Goal: Task Accomplishment & Management: Complete application form

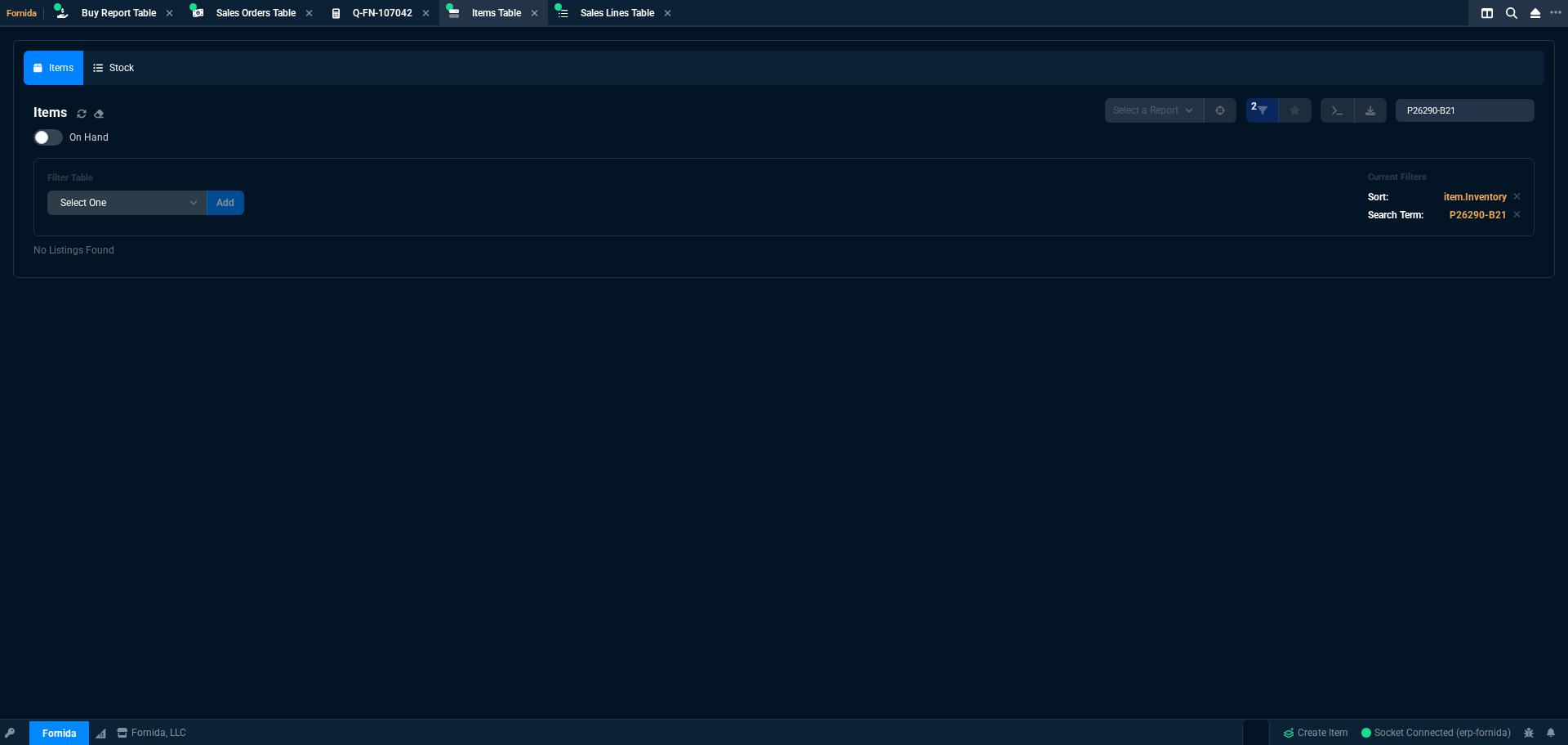
select select "9: OCAM"
select select
click at [1301, 725] on link "Create Item" at bounding box center [1317, 732] width 79 height 25
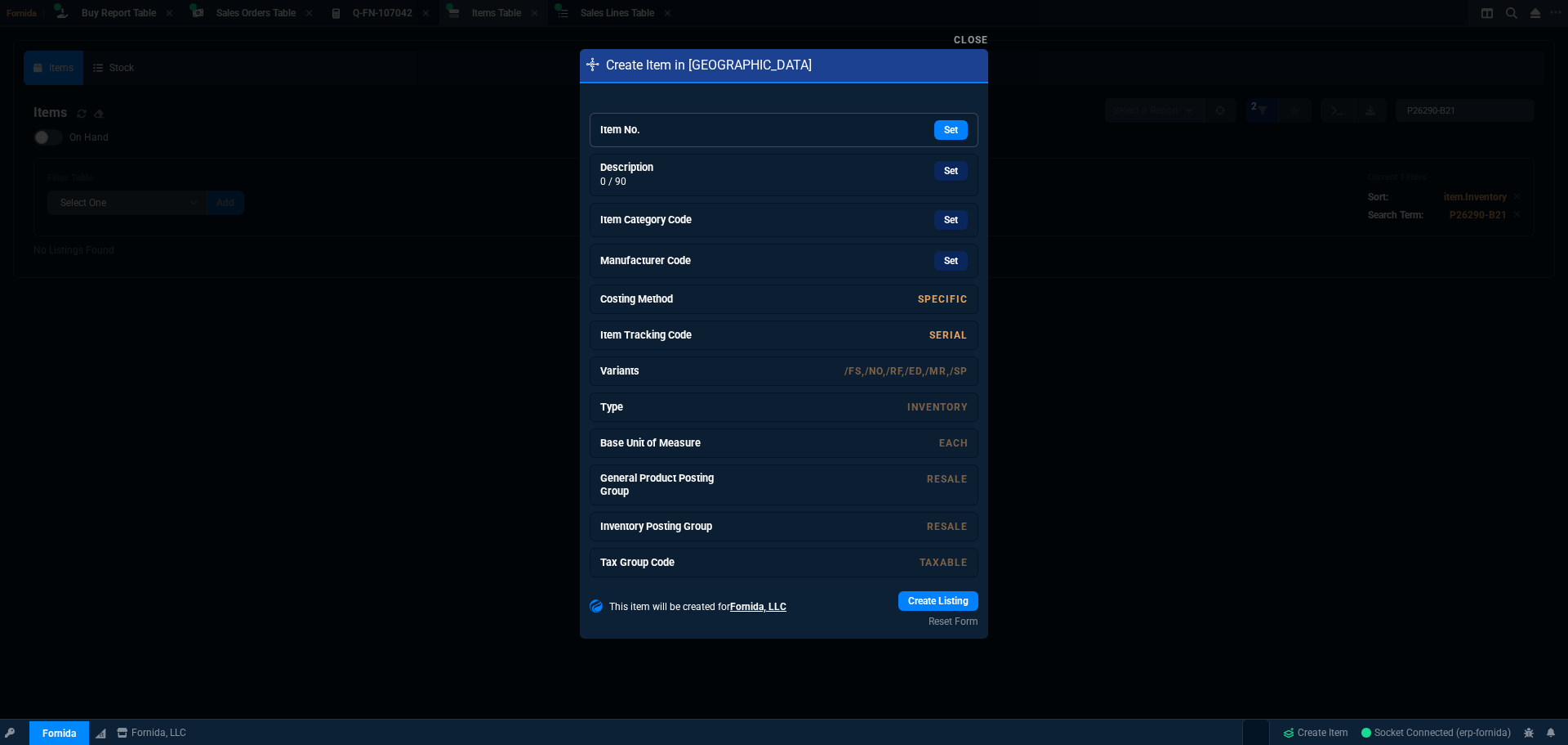
click at [858, 133] on div "Set" at bounding box center [845, 130] width 245 height 20
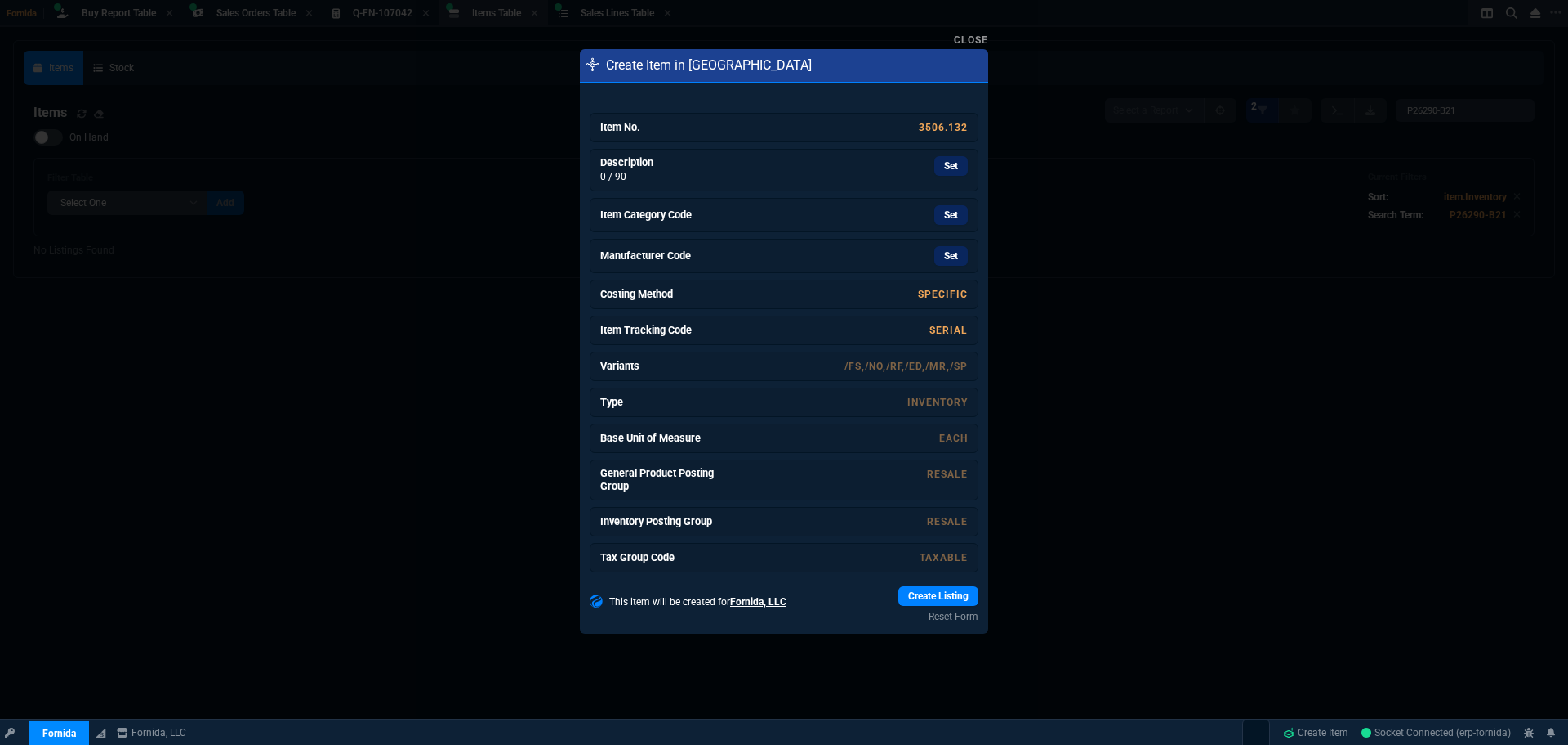
drag, startPoint x: 706, startPoint y: 169, endPoint x: 852, endPoint y: 91, distance: 165.5
click at [706, 169] on p "0 / 90" at bounding box center [662, 176] width 122 height 15
click at [704, 214] on h6 "Item Category Code" at bounding box center [662, 214] width 122 height 13
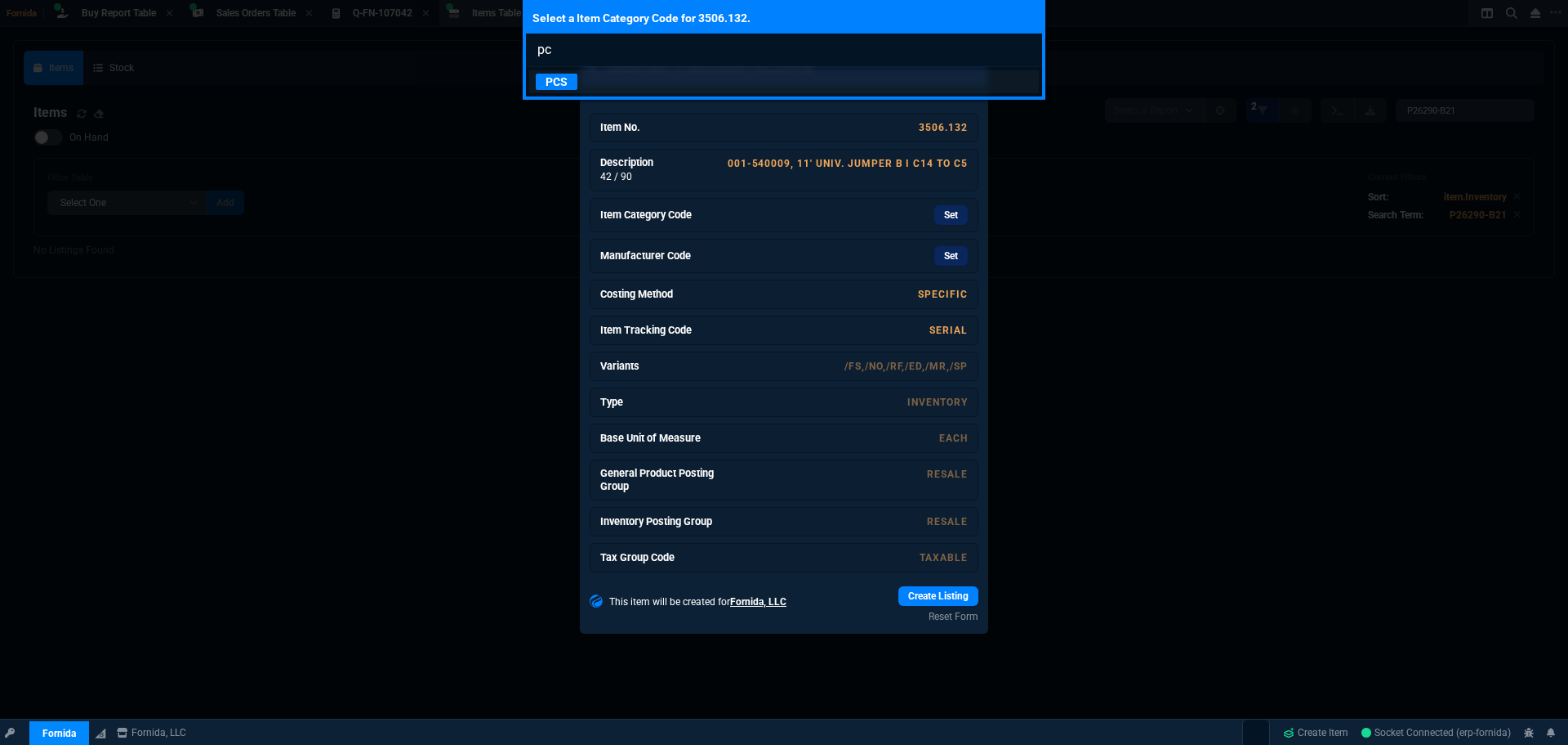
type input "pc"
click at [682, 88] on link "PCS" at bounding box center [784, 81] width 510 height 23
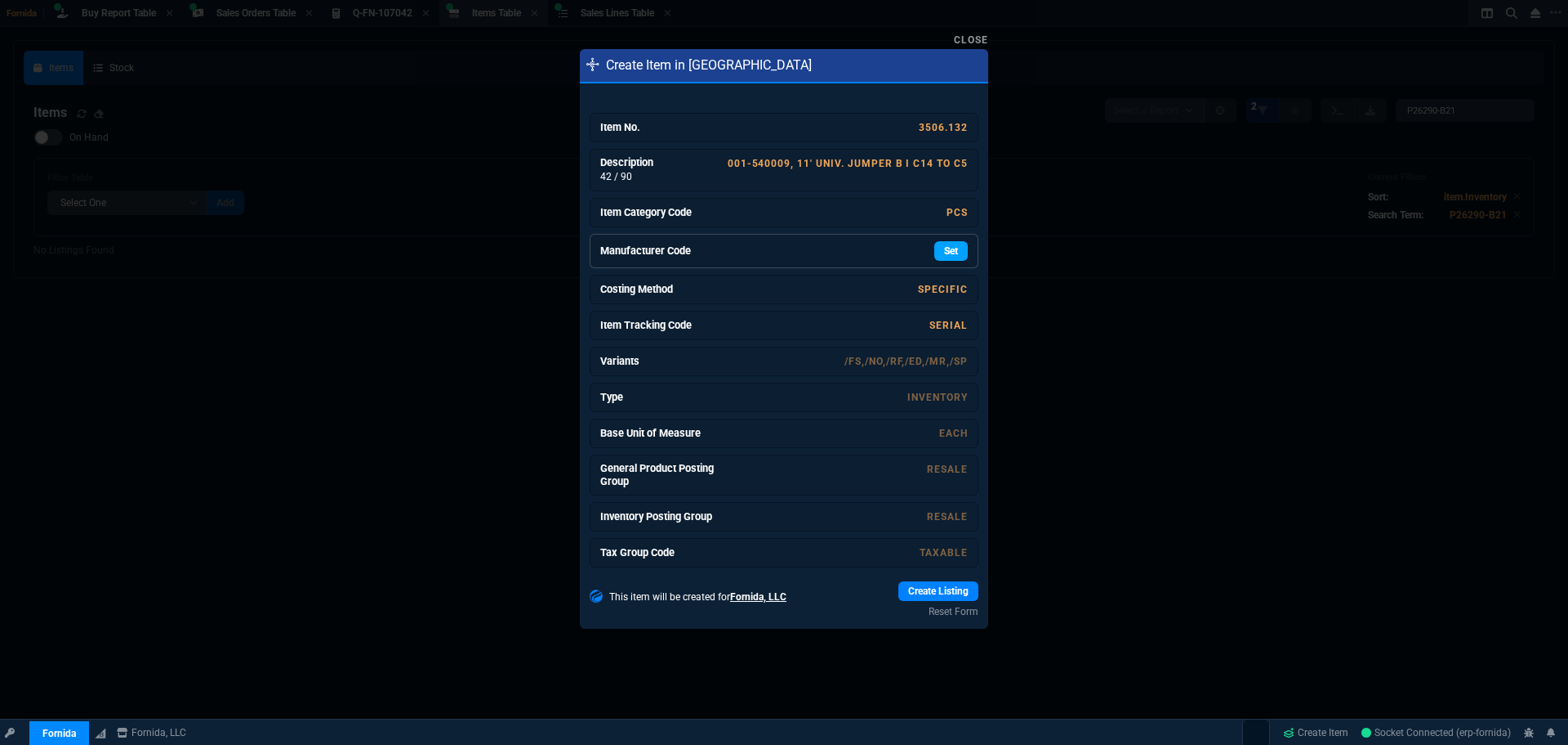
click at [945, 246] on link "Set" at bounding box center [952, 251] width 34 height 20
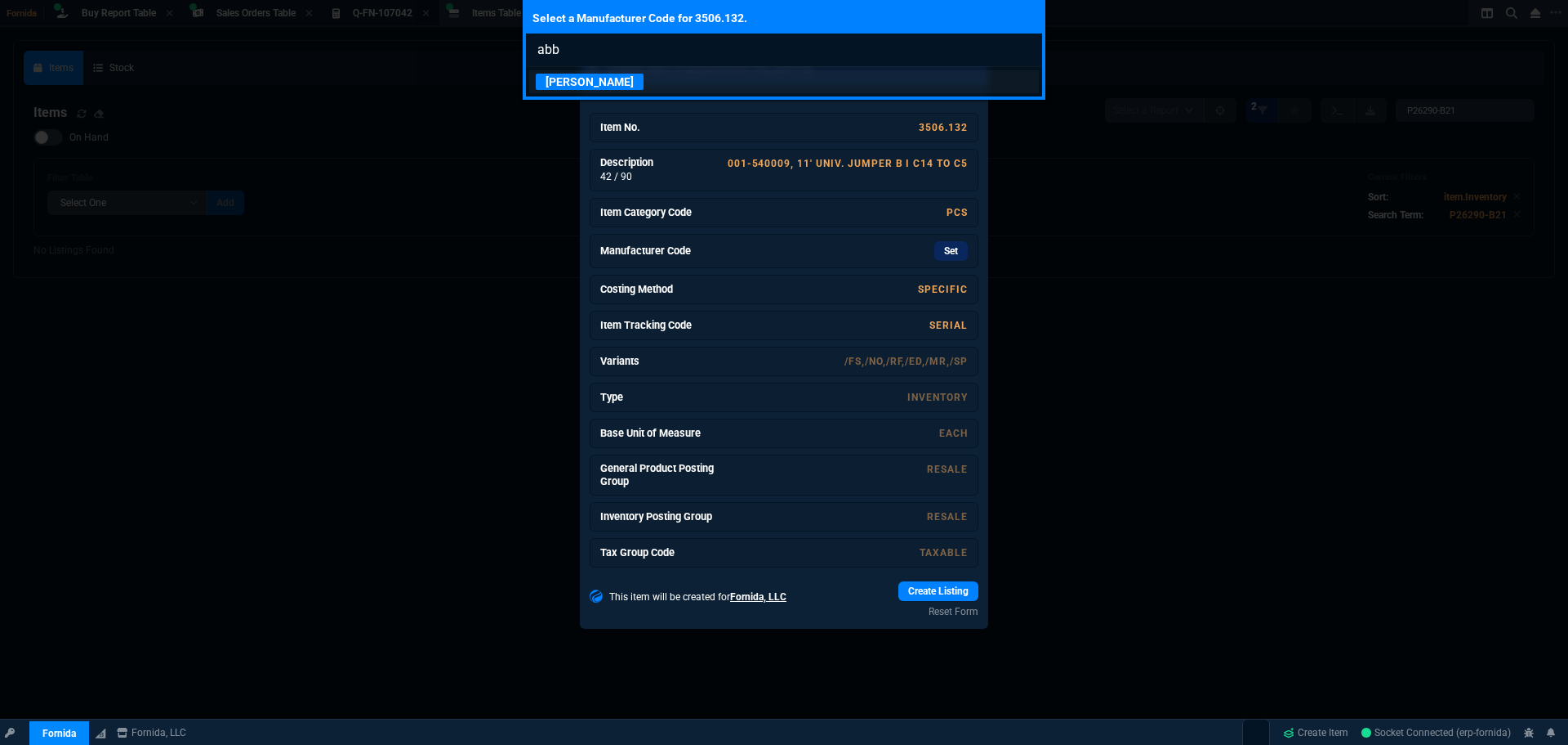
type input "abb"
click at [583, 75] on p "[PERSON_NAME]" at bounding box center [589, 82] width 107 height 17
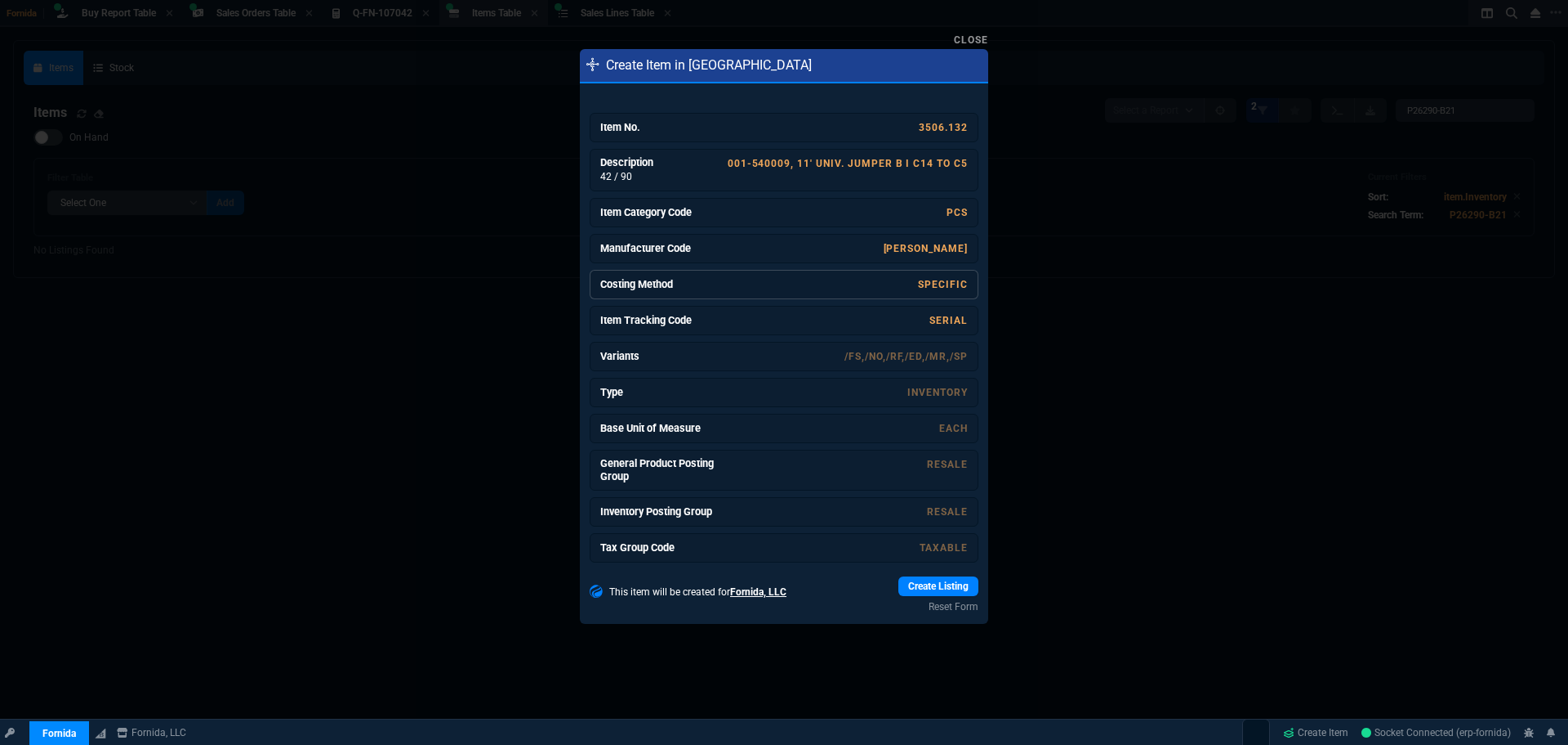
click at [946, 287] on link "Specific" at bounding box center [943, 284] width 50 height 12
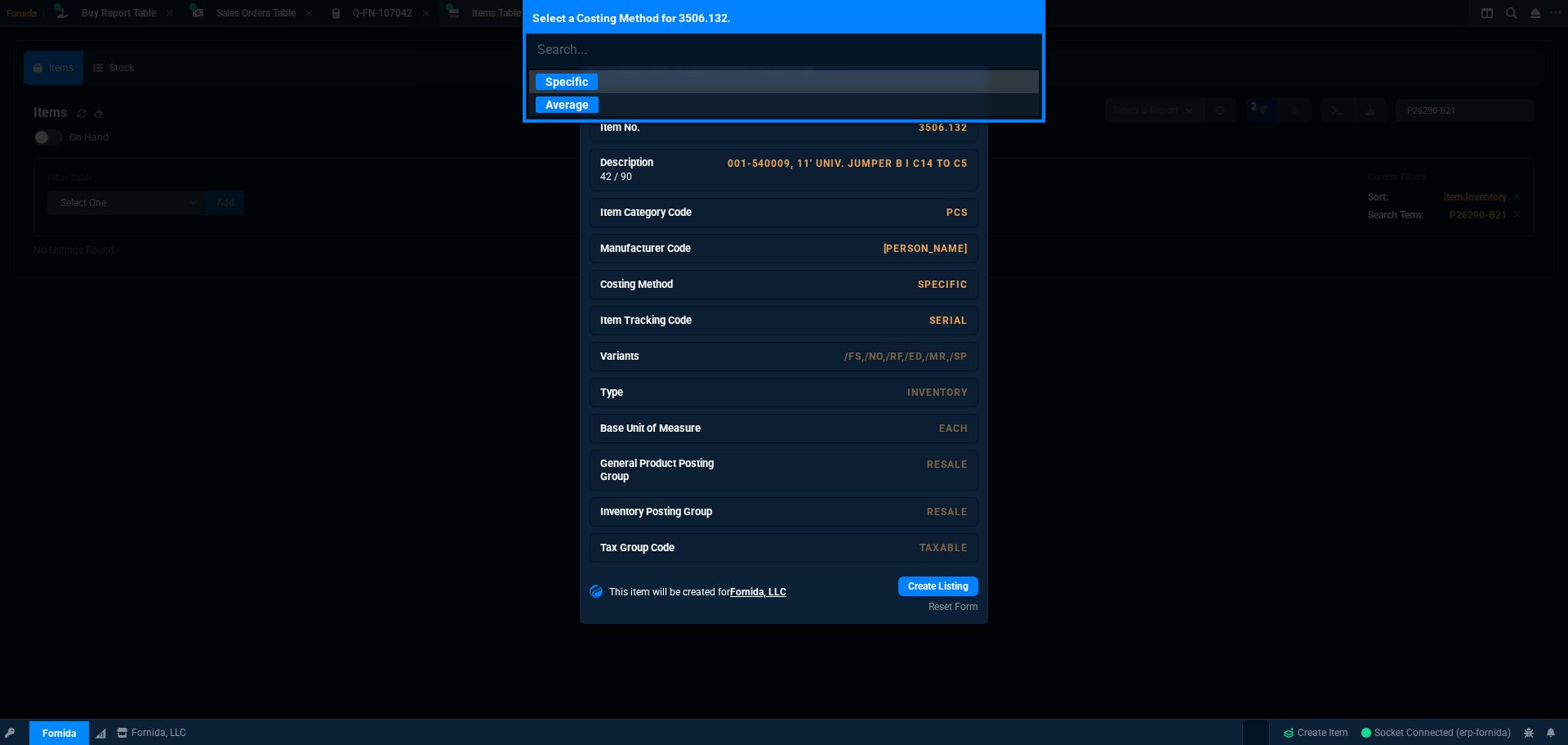
click at [572, 98] on p "Average" at bounding box center [567, 105] width 63 height 17
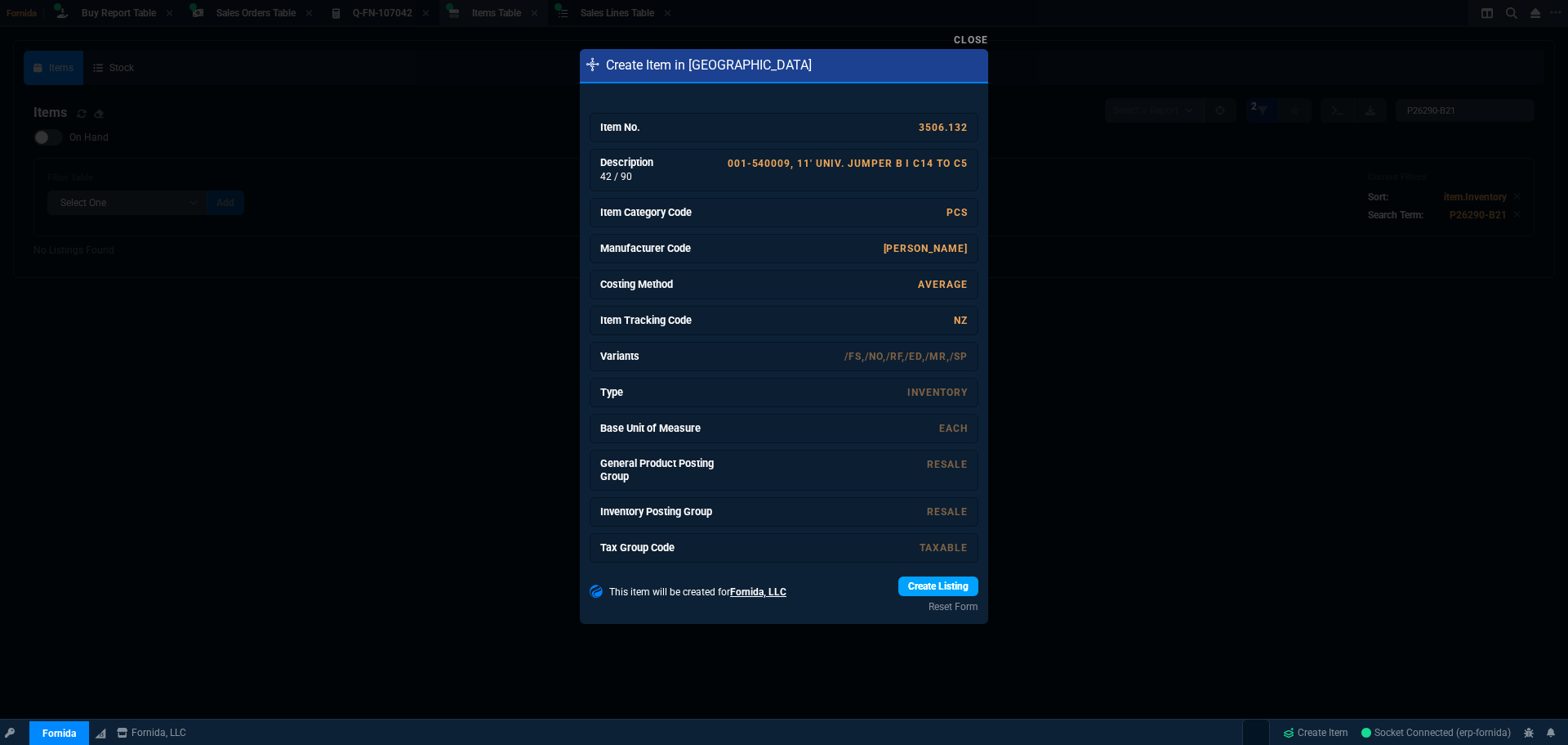
click at [930, 584] on link "Create Listing" at bounding box center [938, 586] width 80 height 20
